Goal: Ask a question

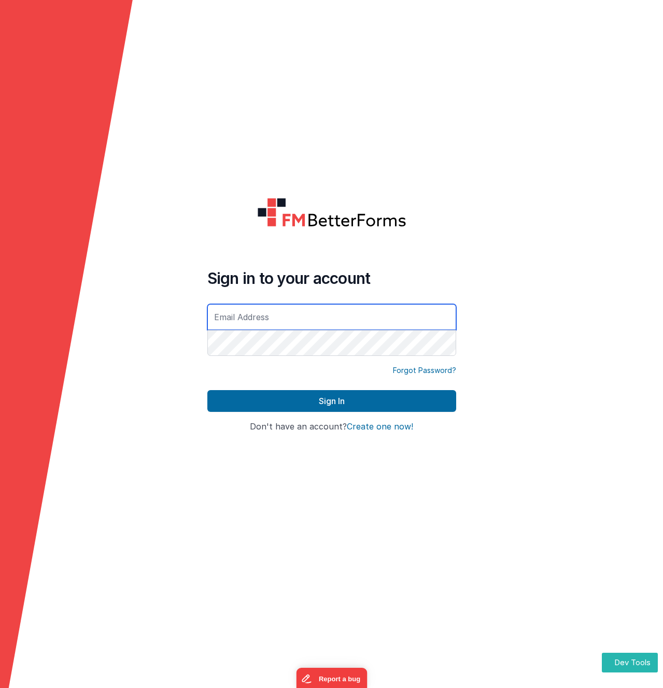
click at [263, 315] on input "text" at bounding box center [331, 317] width 249 height 26
type input "[EMAIL_ADDRESS][DOMAIN_NAME]"
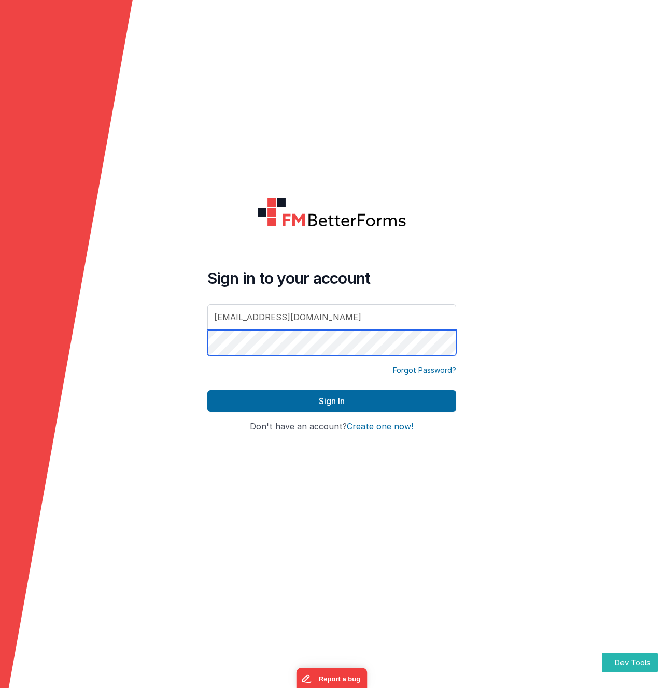
click at [207, 390] on button "Sign In" at bounding box center [331, 401] width 249 height 22
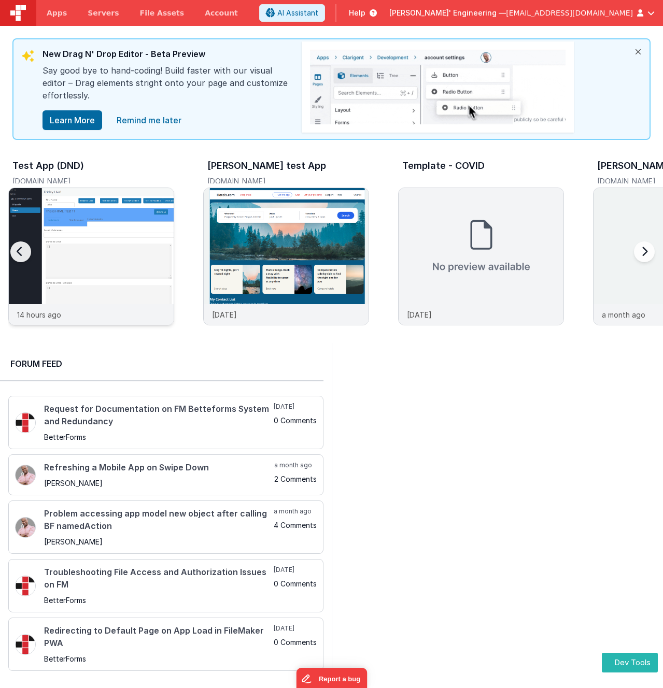
click at [74, 225] on img at bounding box center [91, 270] width 165 height 165
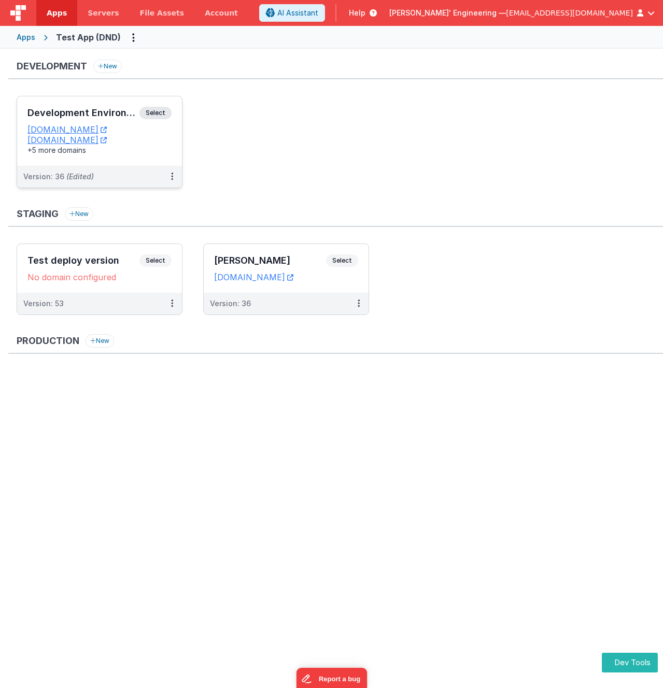
click at [165, 111] on span "Select" at bounding box center [155, 113] width 32 height 12
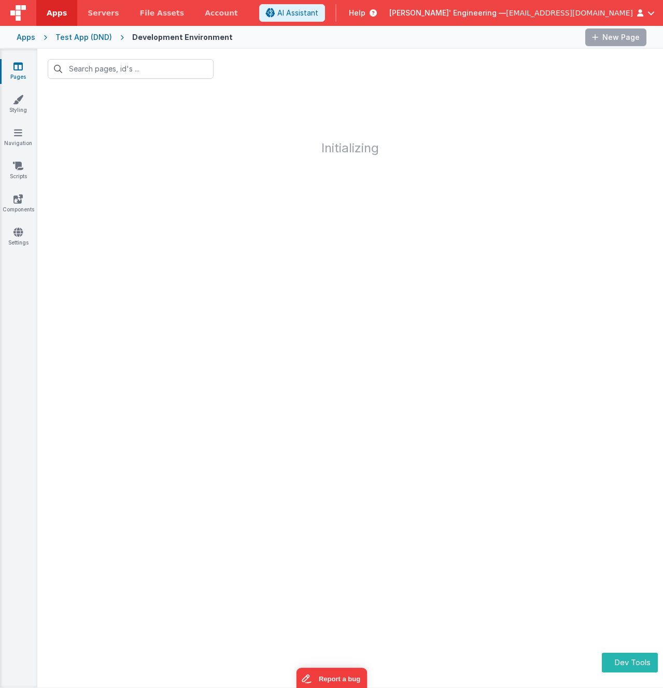
click at [337, 41] on div at bounding box center [409, 37] width 336 height 18
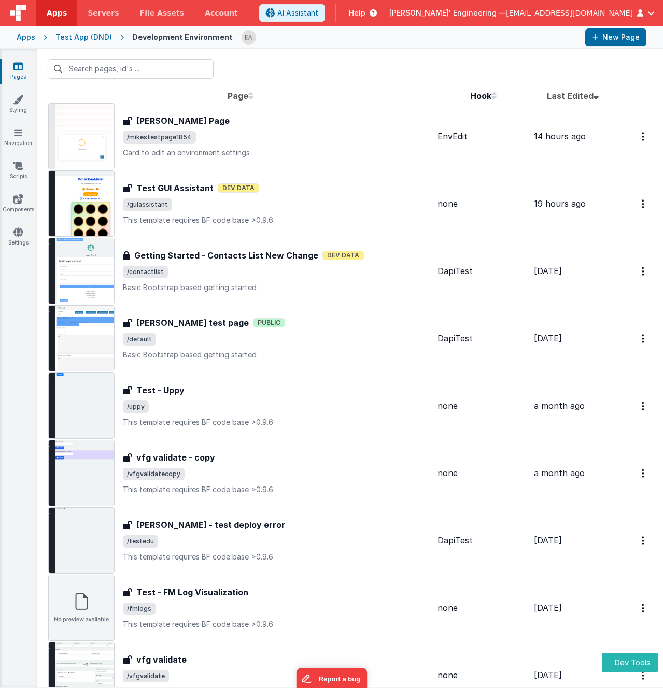
click at [335, 334] on span "/default" at bounding box center [279, 339] width 313 height 12
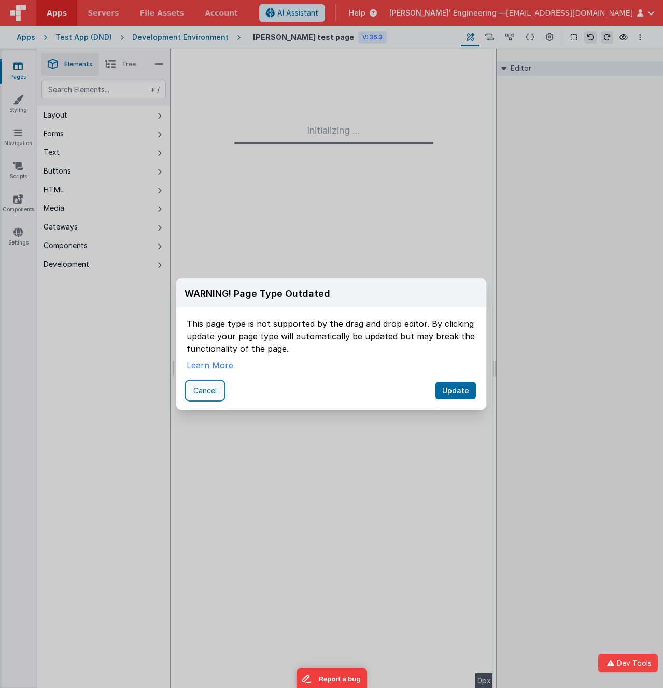
click at [197, 390] on button "Cancel" at bounding box center [205, 391] width 37 height 18
click at [97, 364] on div "WARNING! Page Type Outdated This page type is not supported by the drag and dro…" at bounding box center [331, 344] width 663 height 688
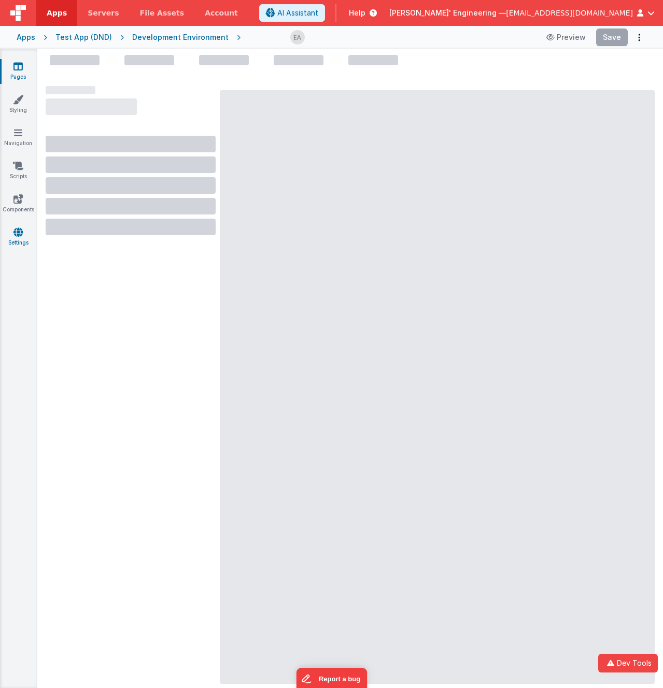
click at [15, 233] on icon at bounding box center [17, 232] width 9 height 10
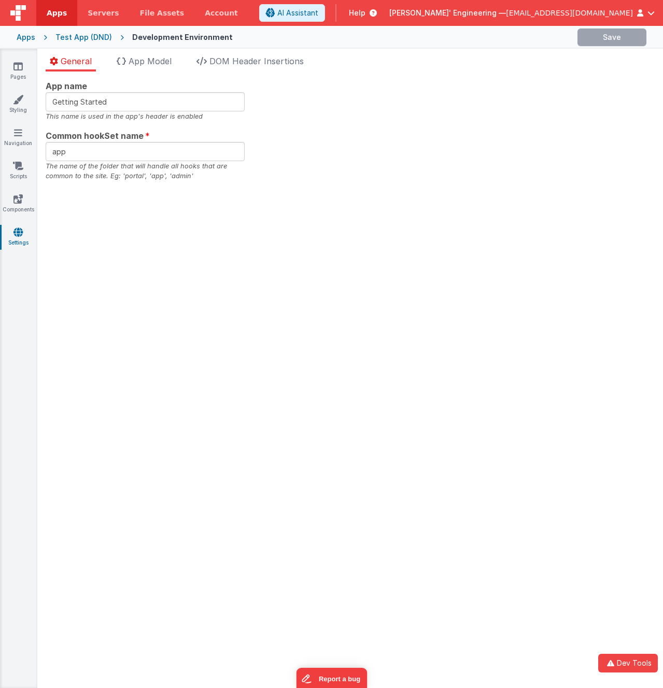
click at [101, 316] on div "App name Getting Started This name is used in the app's header is enabled Commo…" at bounding box center [349, 380] width 625 height 617
click at [271, 64] on span "DOM Header Insertions" at bounding box center [256, 61] width 94 height 10
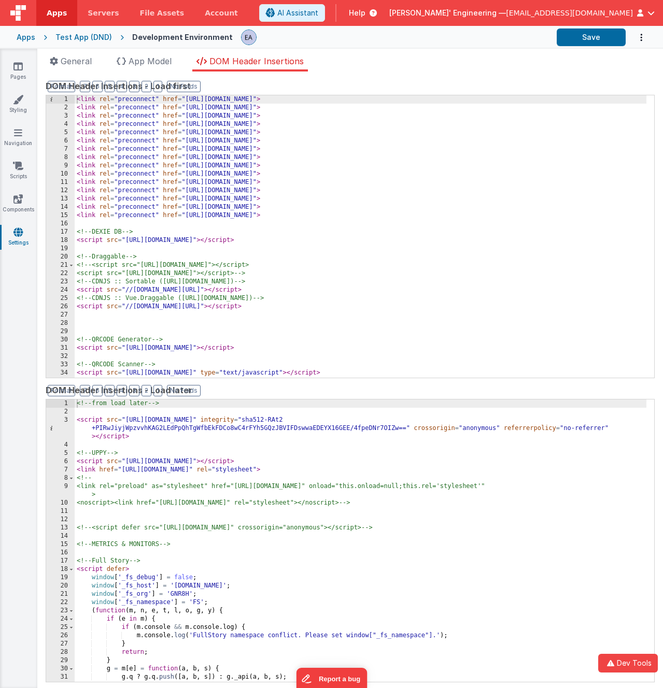
click at [339, 83] on div "Format 7 6 5 4 3 2 1 No Folds" at bounding box center [350, 87] width 609 height 16
click at [15, 200] on icon at bounding box center [17, 199] width 9 height 10
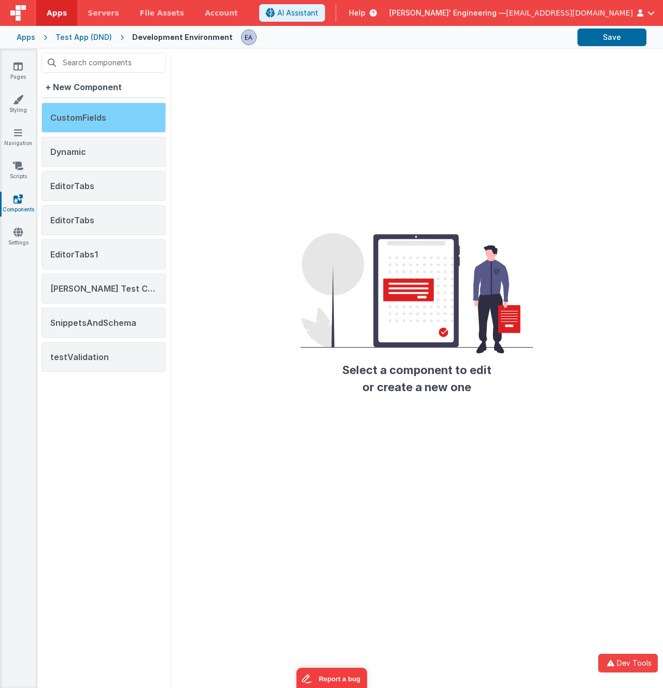
click at [90, 121] on span "CustomFields" at bounding box center [78, 117] width 56 height 10
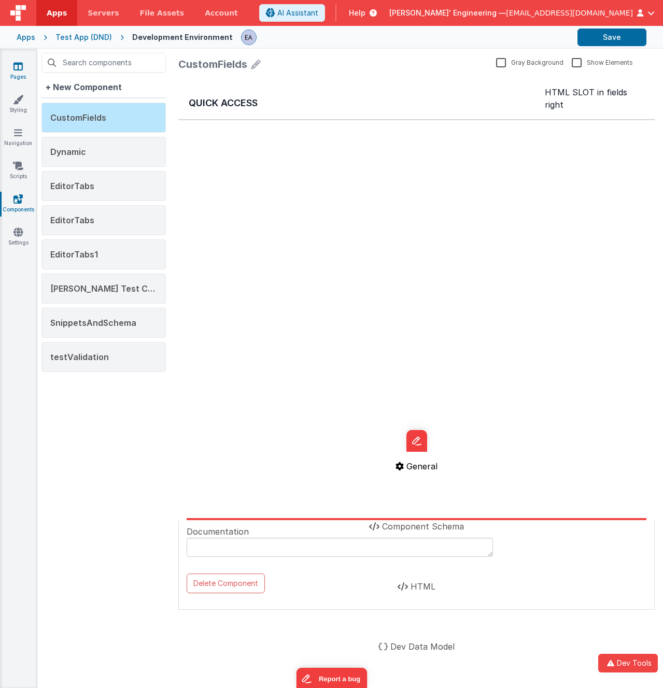
click at [24, 70] on link "Pages" at bounding box center [17, 71] width 37 height 21
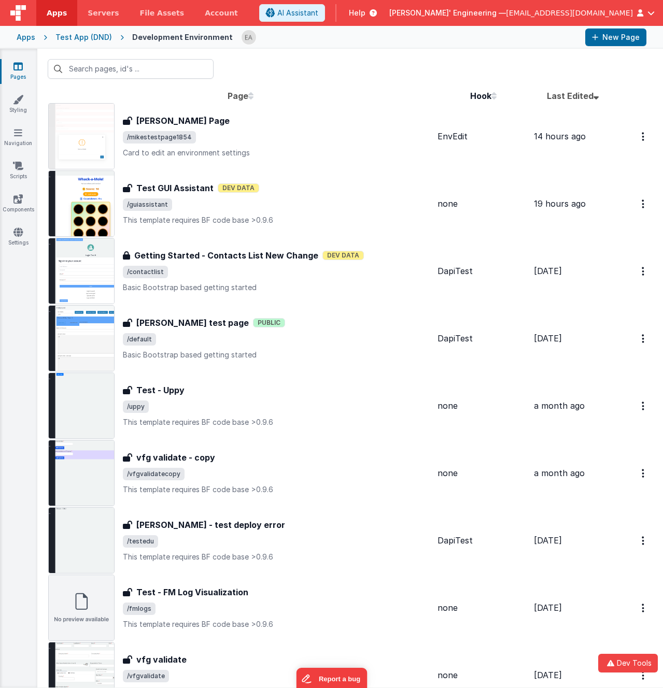
click at [246, 67] on div at bounding box center [349, 69] width 625 height 40
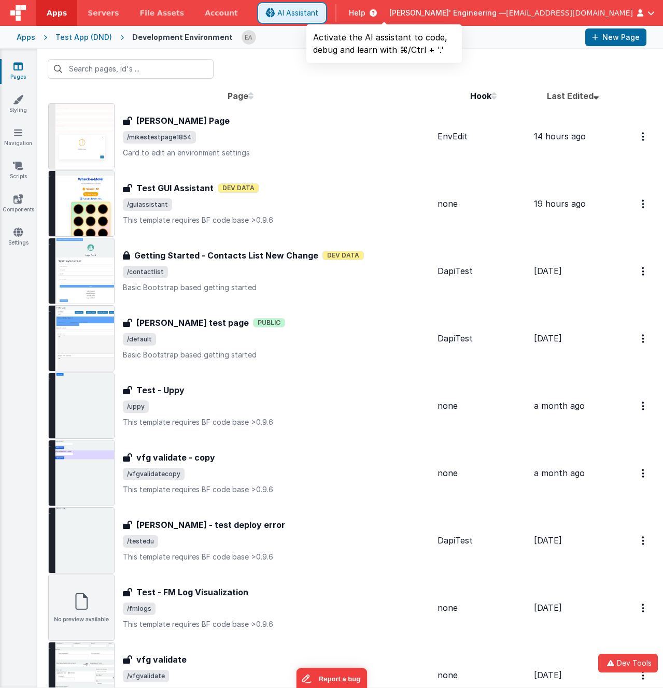
click at [318, 15] on span "AI Assistant" at bounding box center [297, 13] width 41 height 10
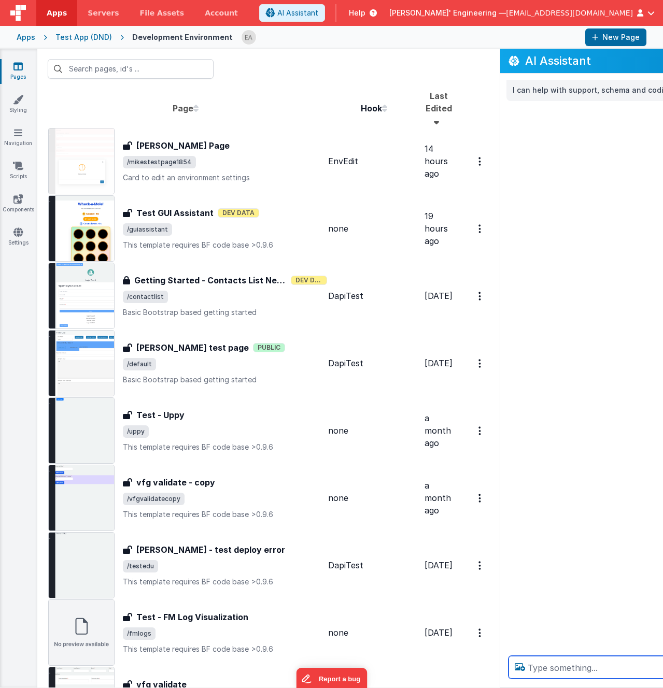
click at [553, 666] on textarea at bounding box center [641, 667] width 267 height 23
type textarea "what pages do I have?"
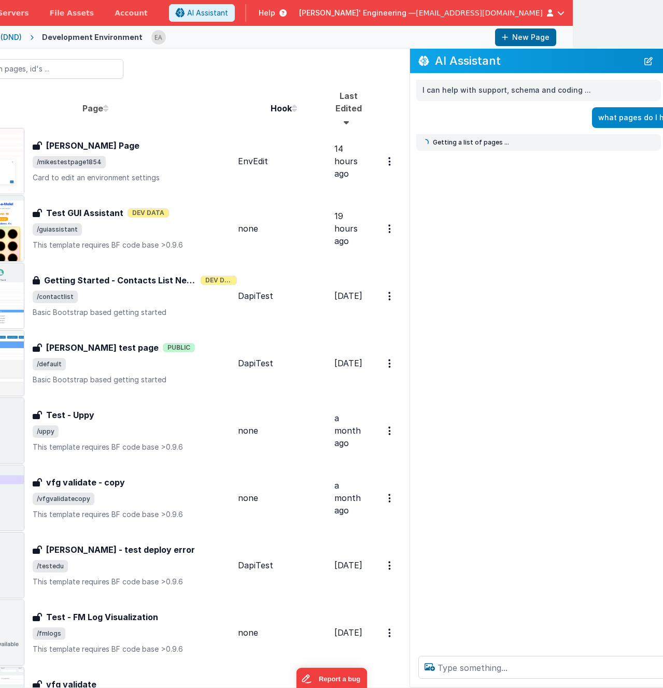
scroll to position [0, 92]
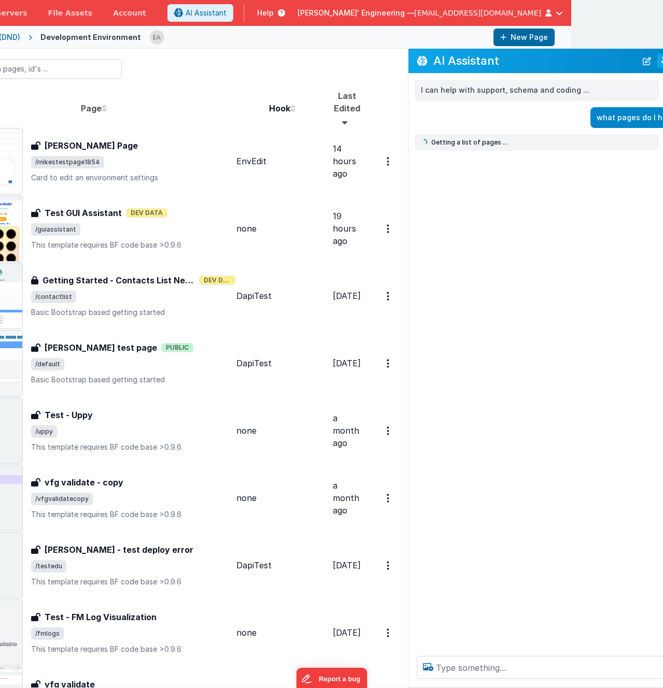
click at [657, 65] on button "Toggle Pin" at bounding box center [664, 61] width 15 height 15
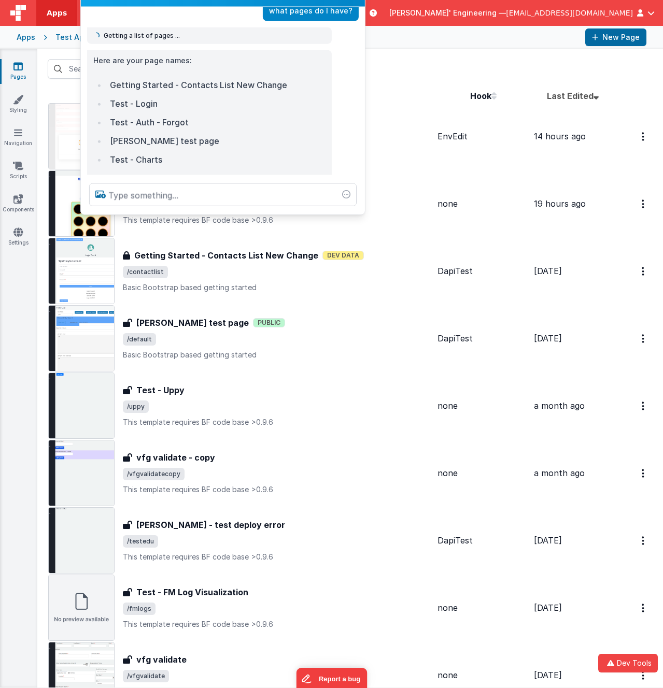
scroll to position [62, 0]
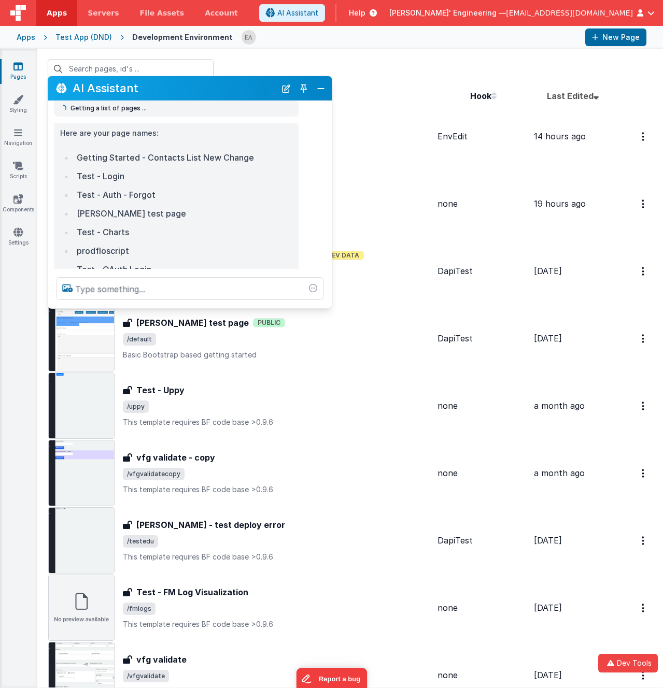
drag, startPoint x: 167, startPoint y: 441, endPoint x: 197, endPoint y: 90, distance: 353.1
click at [194, 97] on h2 "AI Assistant" at bounding box center [174, 88] width 203 height 17
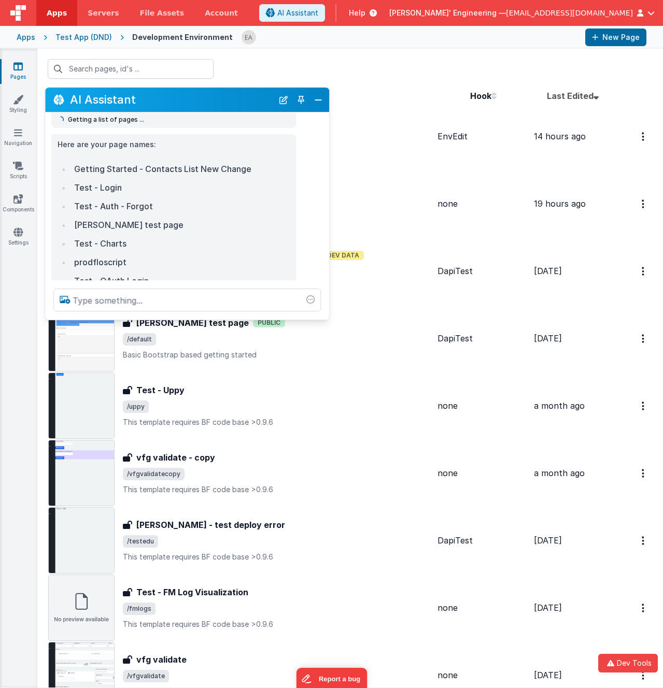
scroll to position [208, 0]
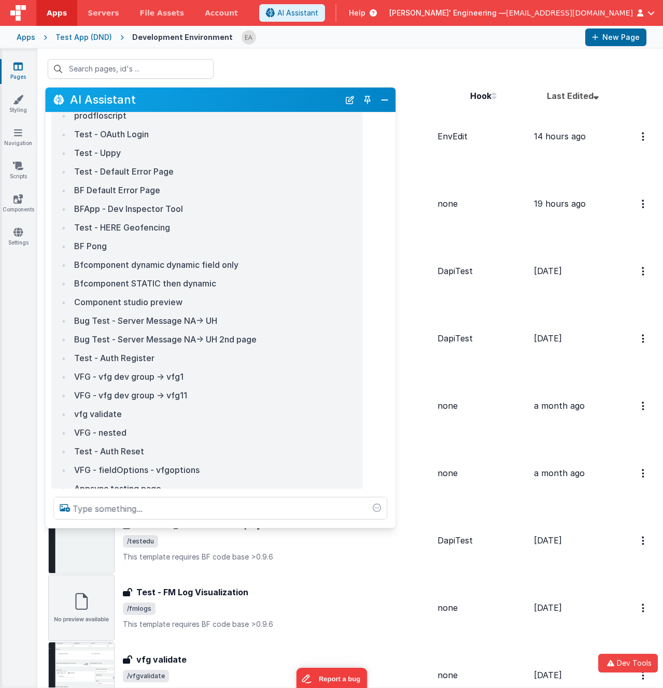
drag, startPoint x: 351, startPoint y: 355, endPoint x: 346, endPoint y: 561, distance: 205.8
click at [346, 528] on div at bounding box center [220, 508] width 350 height 39
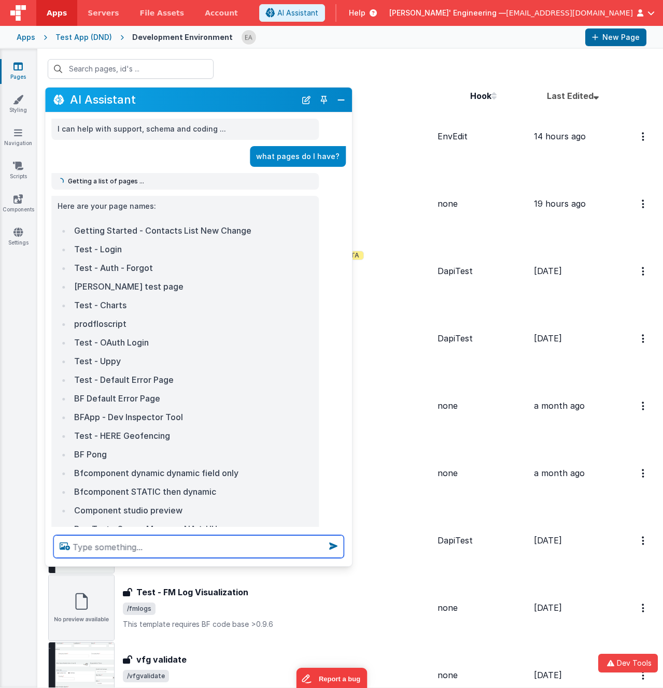
scroll to position [746, 0]
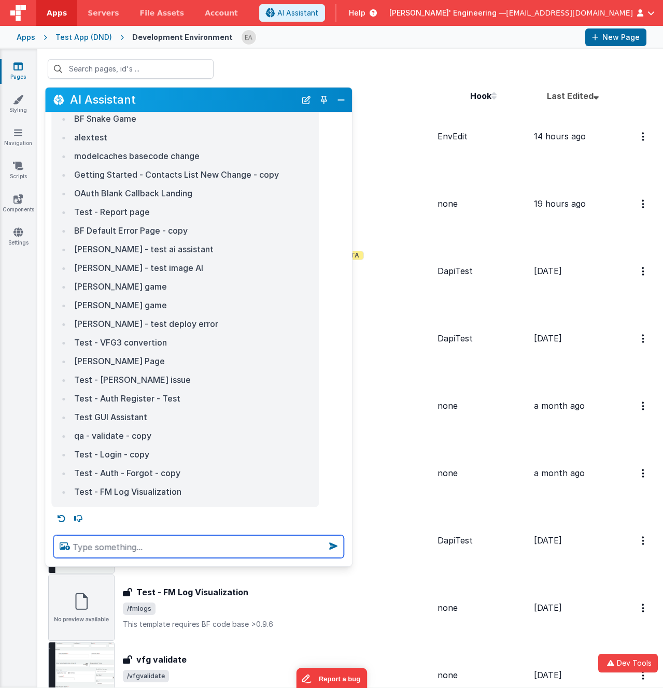
click at [120, 545] on textarea at bounding box center [198, 546] width 290 height 23
type textarea "what's the most complex page of this app?"
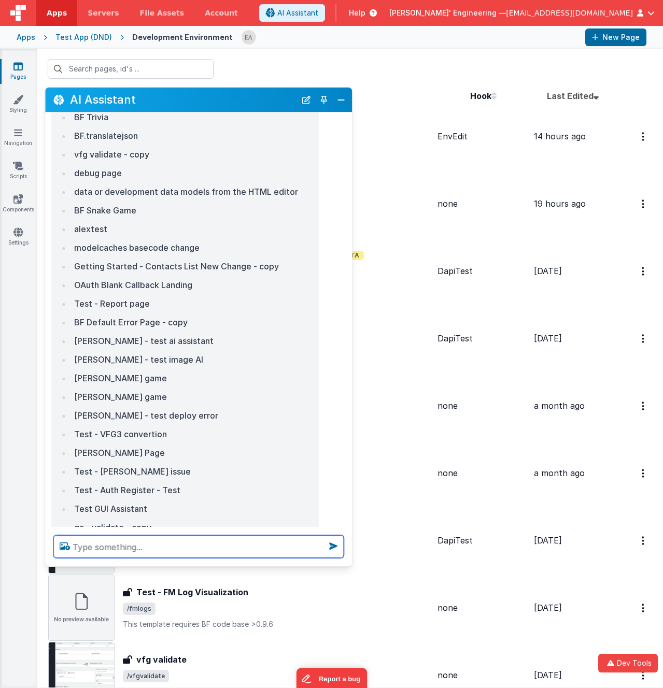
scroll to position [776, 0]
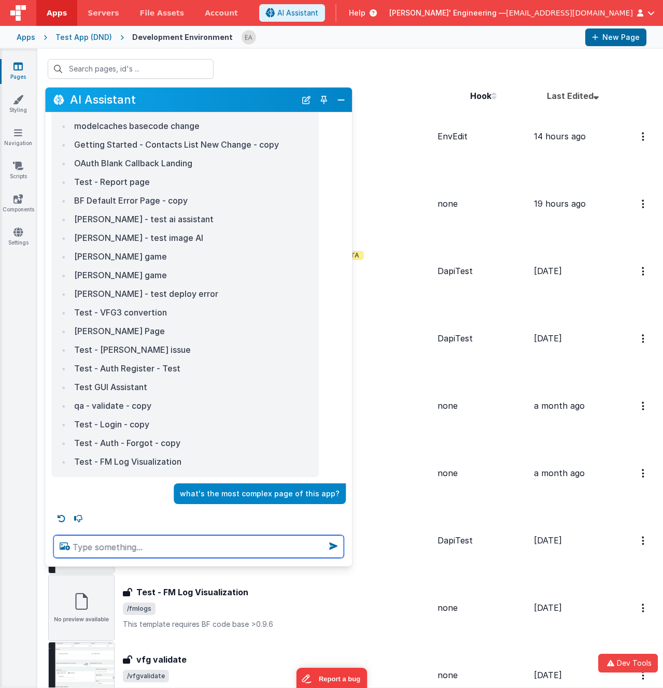
click at [137, 548] on textarea at bounding box center [198, 546] width 290 height 23
type textarea "try again"
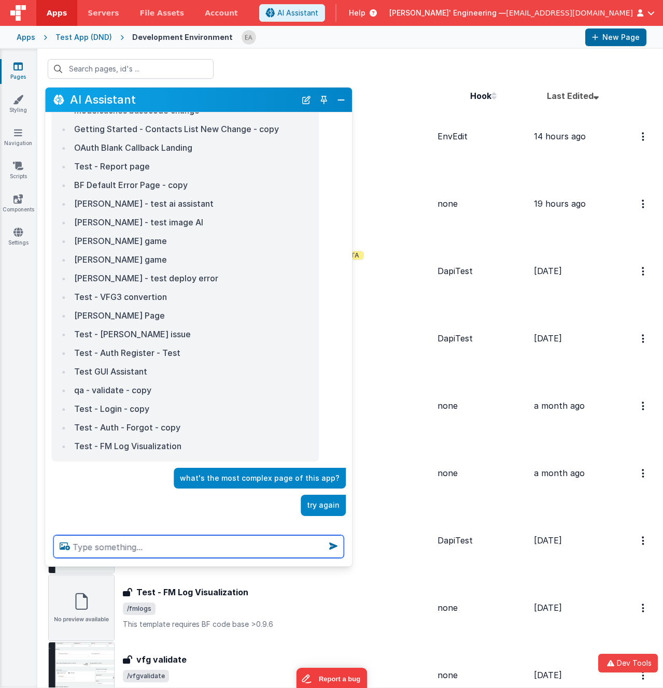
scroll to position [804, 0]
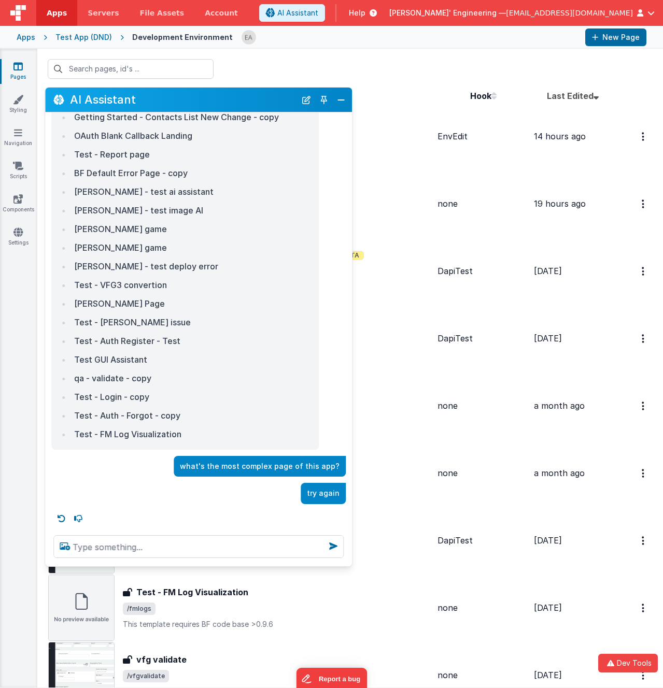
click at [256, 224] on li "Eduardo - Hangman game" at bounding box center [191, 229] width 241 height 15
click at [305, 108] on div "AI Assistant" at bounding box center [198, 100] width 307 height 24
click at [307, 97] on button "New Chat" at bounding box center [306, 100] width 15 height 15
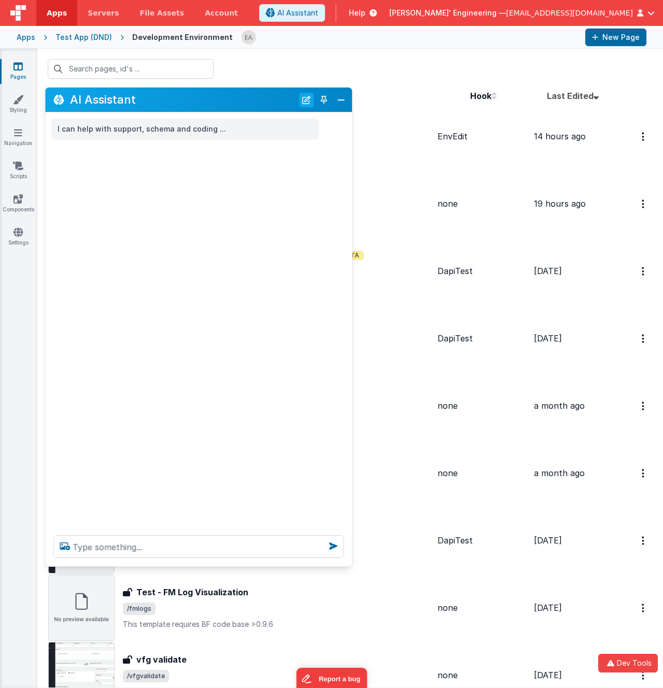
scroll to position [0, 0]
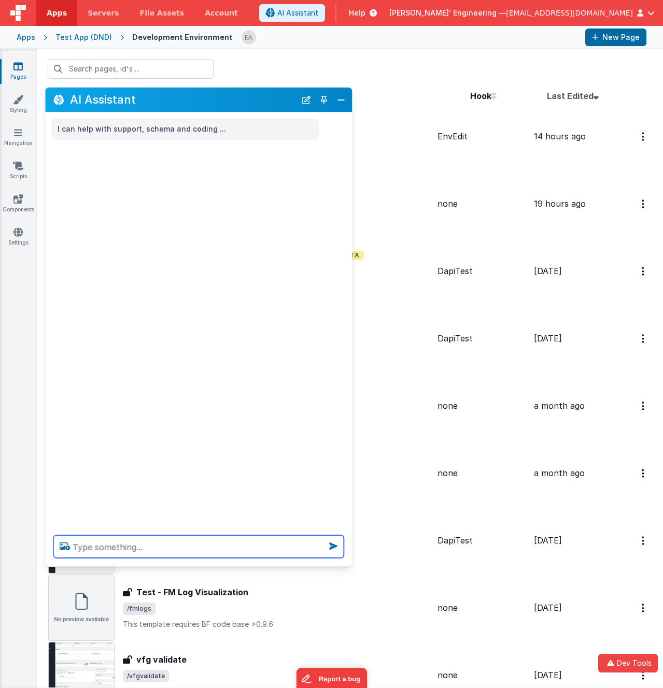
click at [132, 543] on textarea at bounding box center [198, 546] width 290 height 23
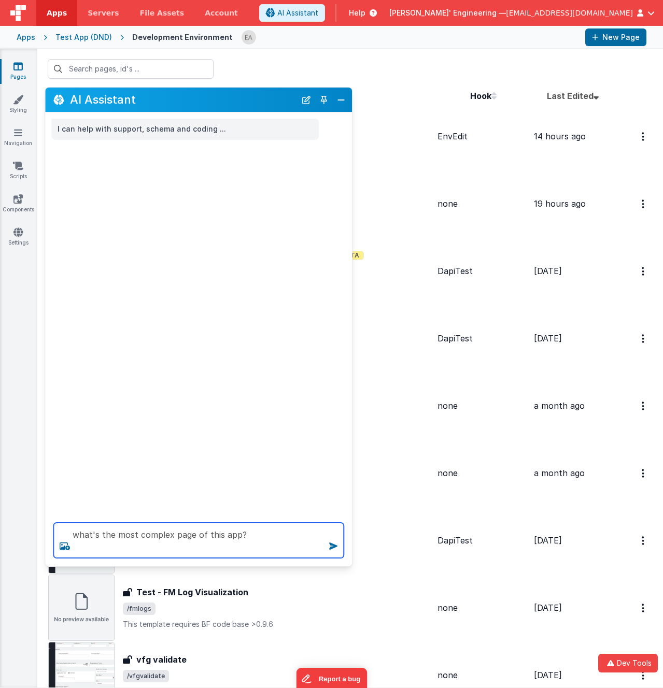
type textarea "what's the most complex page of this app?"
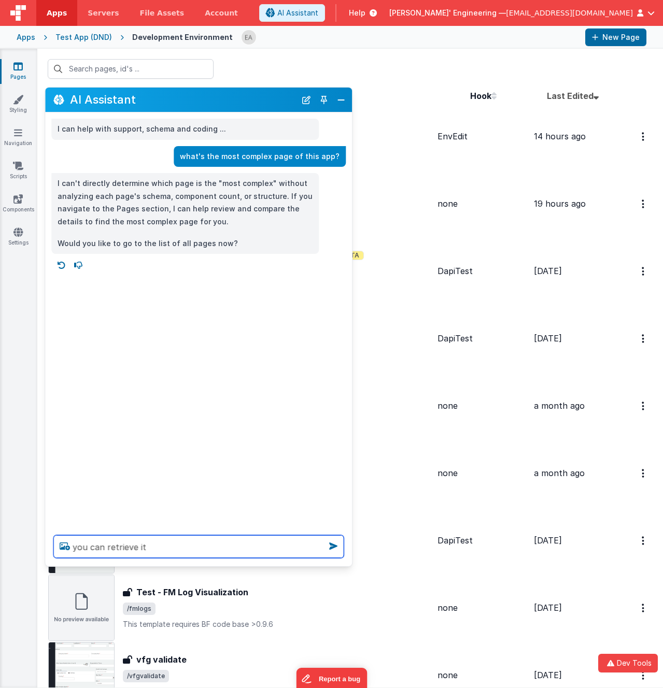
type textarea "you can retrieve it"
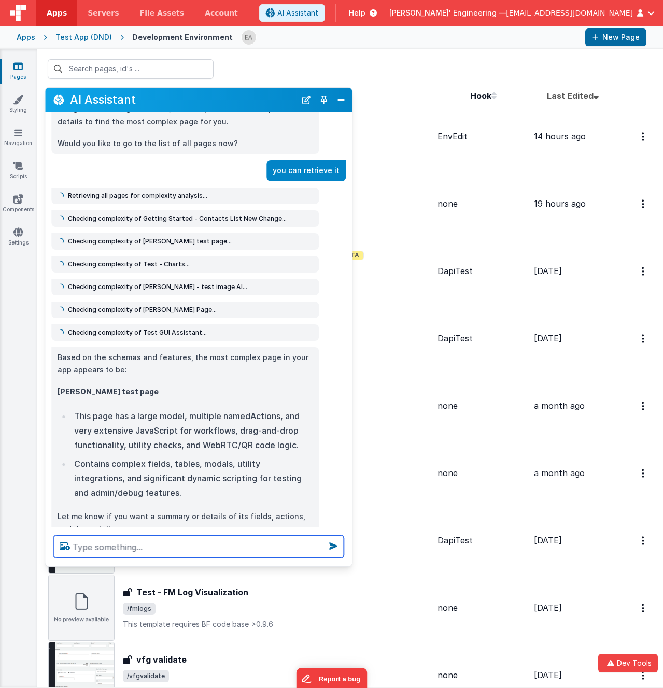
scroll to position [133, 0]
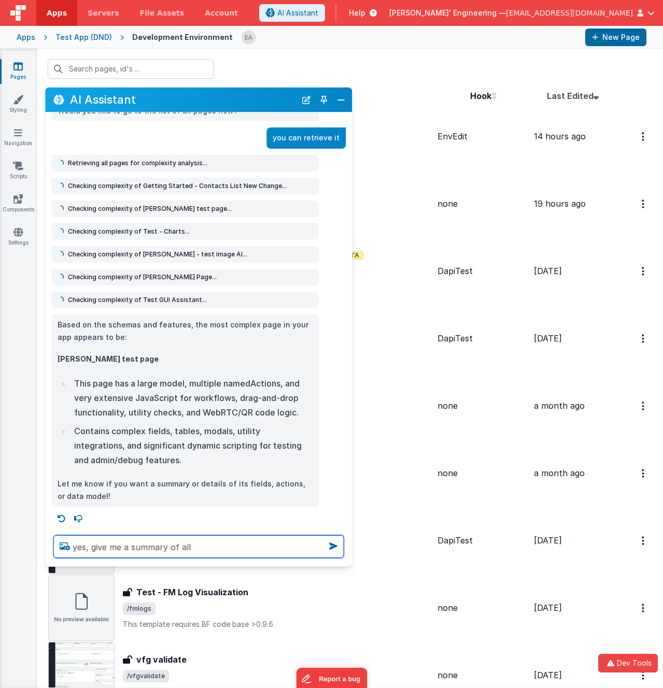
type textarea "yes, give me a summary of all"
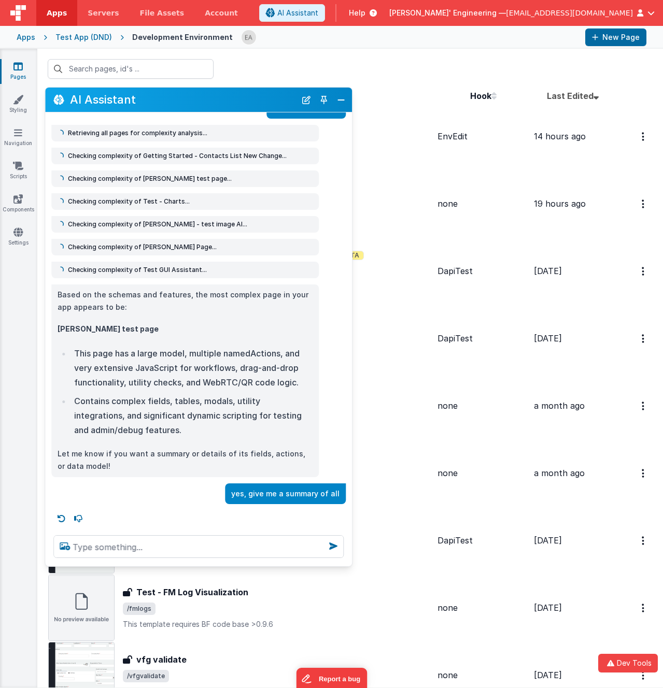
scroll to position [163, 0]
click at [341, 100] on button "Close" at bounding box center [340, 100] width 13 height 15
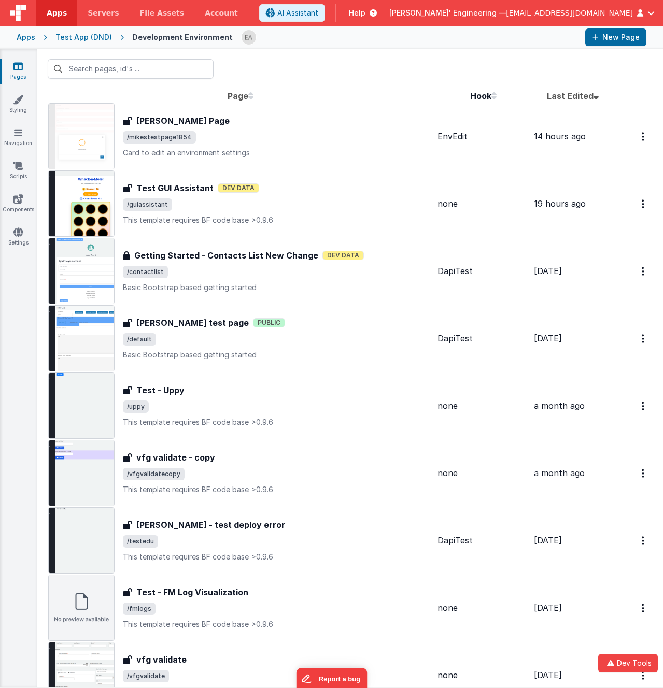
scroll to position [169, 0]
